Goal: Task Accomplishment & Management: Manage account settings

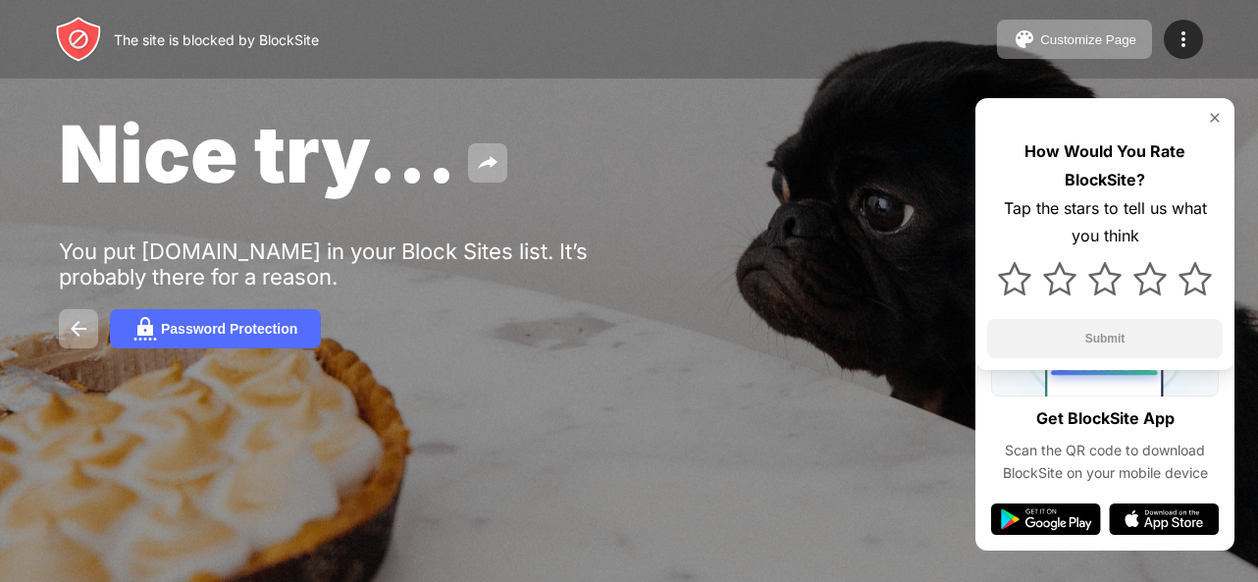
drag, startPoint x: 723, startPoint y: 30, endPoint x: 717, endPoint y: 94, distance: 64.1
click at [743, 206] on div "The site is blocked by BlockSite Customize Page Edit Block List Redirect Custom…" at bounding box center [629, 291] width 1258 height 582
click at [707, 61] on div "The site is blocked by BlockSite Customize Page Edit Block List Redirect Custom…" at bounding box center [629, 39] width 1258 height 79
click at [706, 61] on div "The site is blocked by BlockSite Customize Page Edit Block List Redirect Custom…" at bounding box center [629, 39] width 1258 height 79
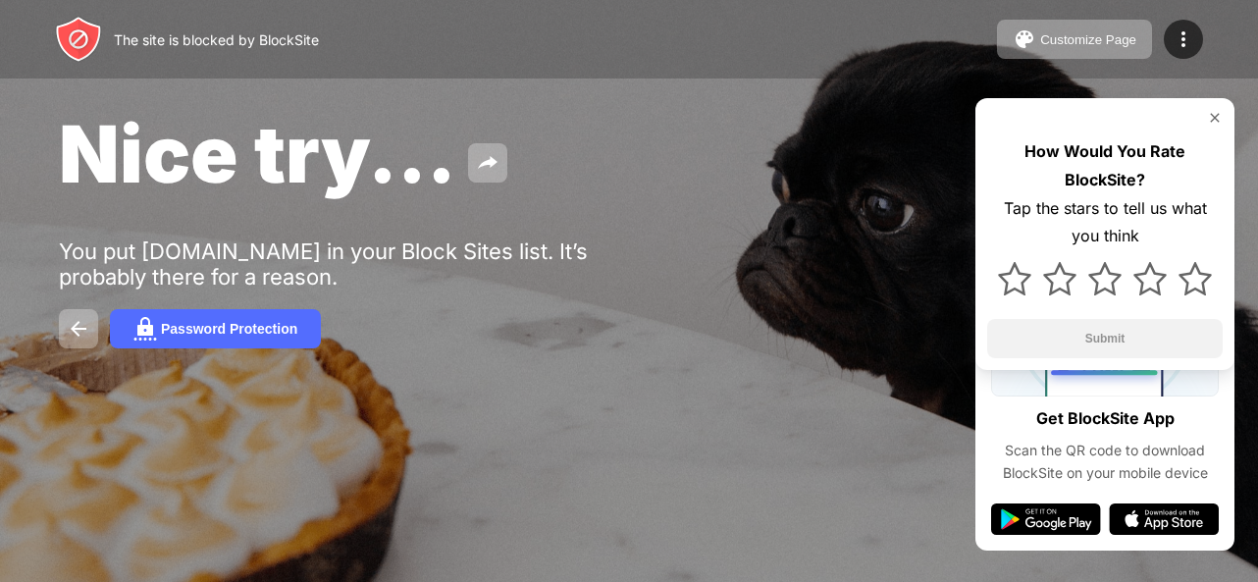
click at [765, 201] on div "Nice try... You put [DOMAIN_NAME] in your Block Sites list. It’s probably there…" at bounding box center [629, 227] width 1258 height 454
click at [1176, 46] on img at bounding box center [1184, 39] width 24 height 24
